Goal: Task Accomplishment & Management: Manage account settings

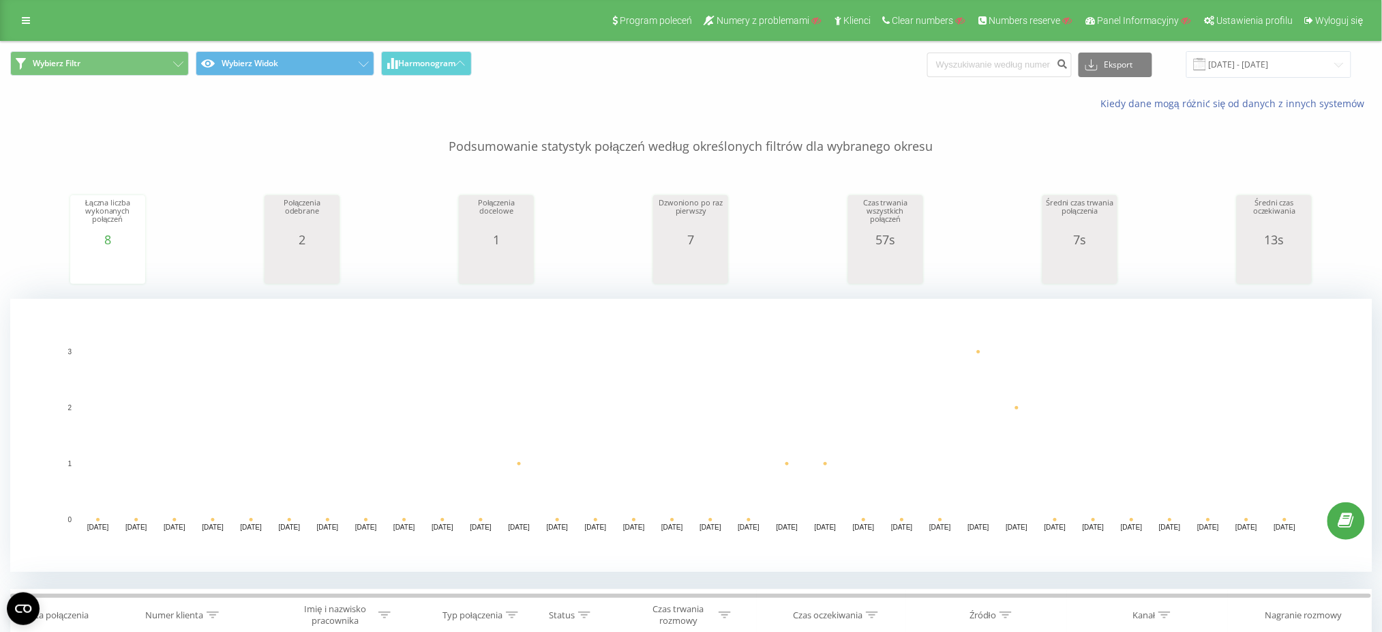
scroll to position [511, 0]
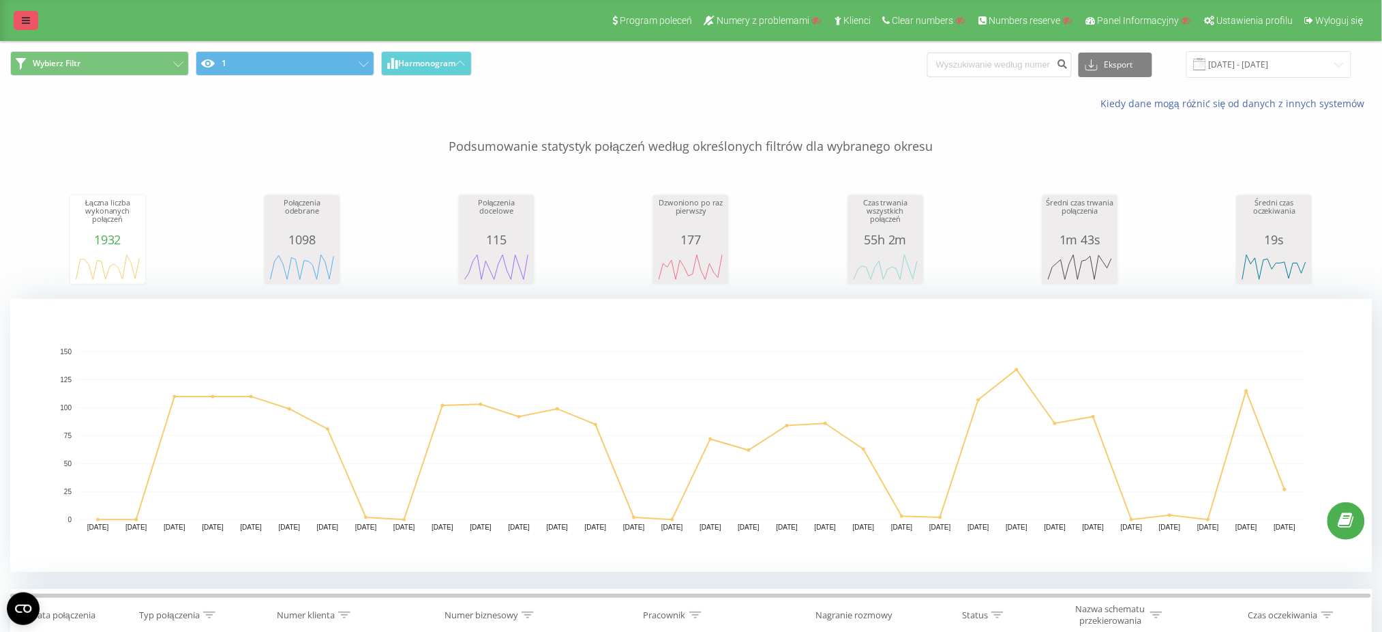
click at [25, 18] on icon at bounding box center [26, 21] width 8 height 10
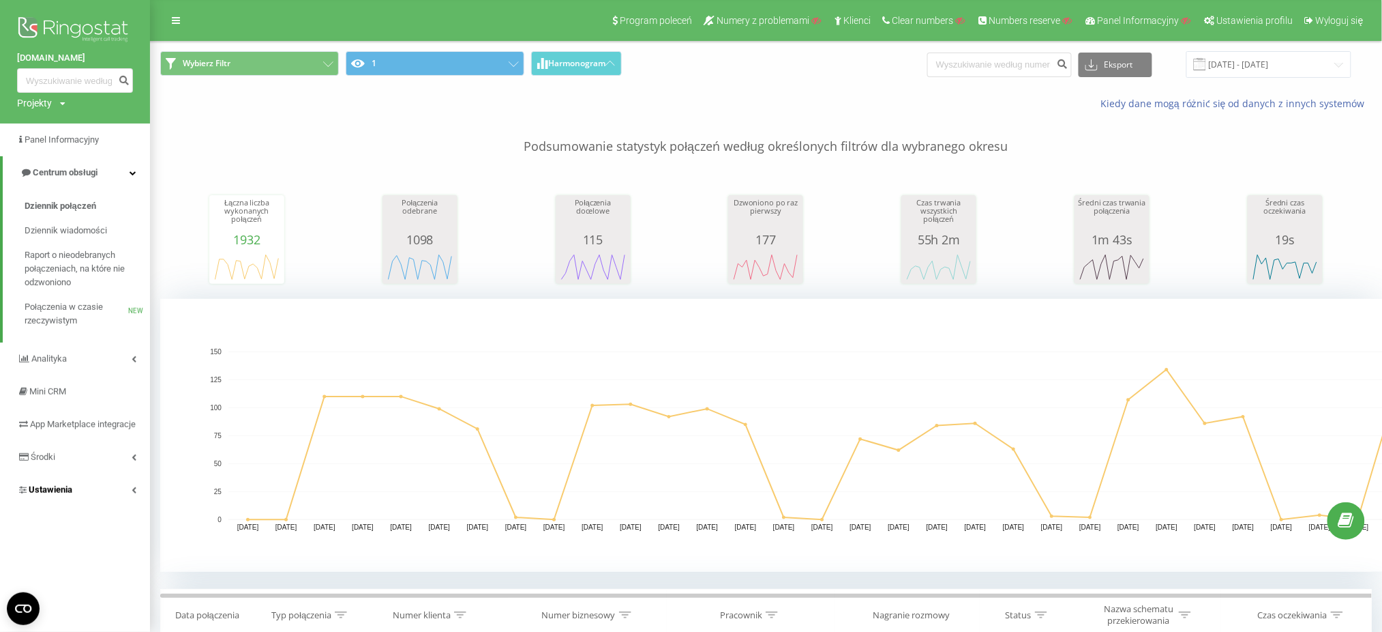
click at [91, 496] on link "Ustawienia" at bounding box center [75, 489] width 150 height 33
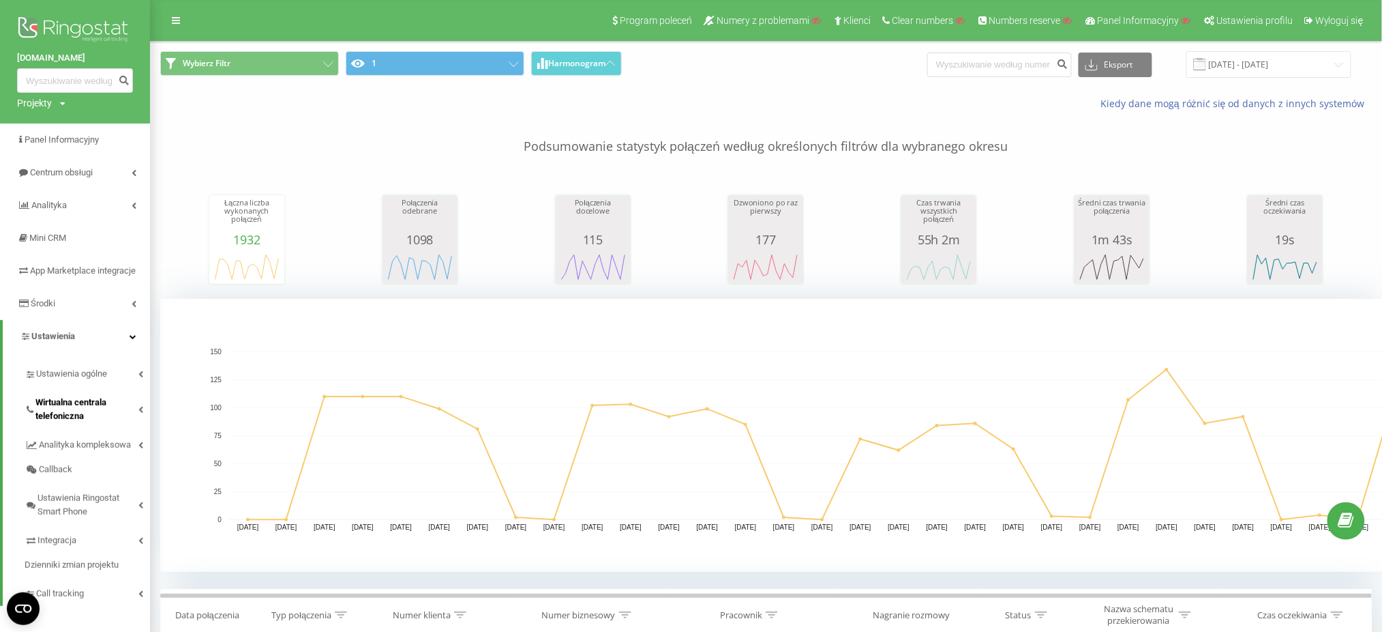
click at [114, 423] on span "Wirtualna centrala telefoniczna" at bounding box center [86, 409] width 103 height 27
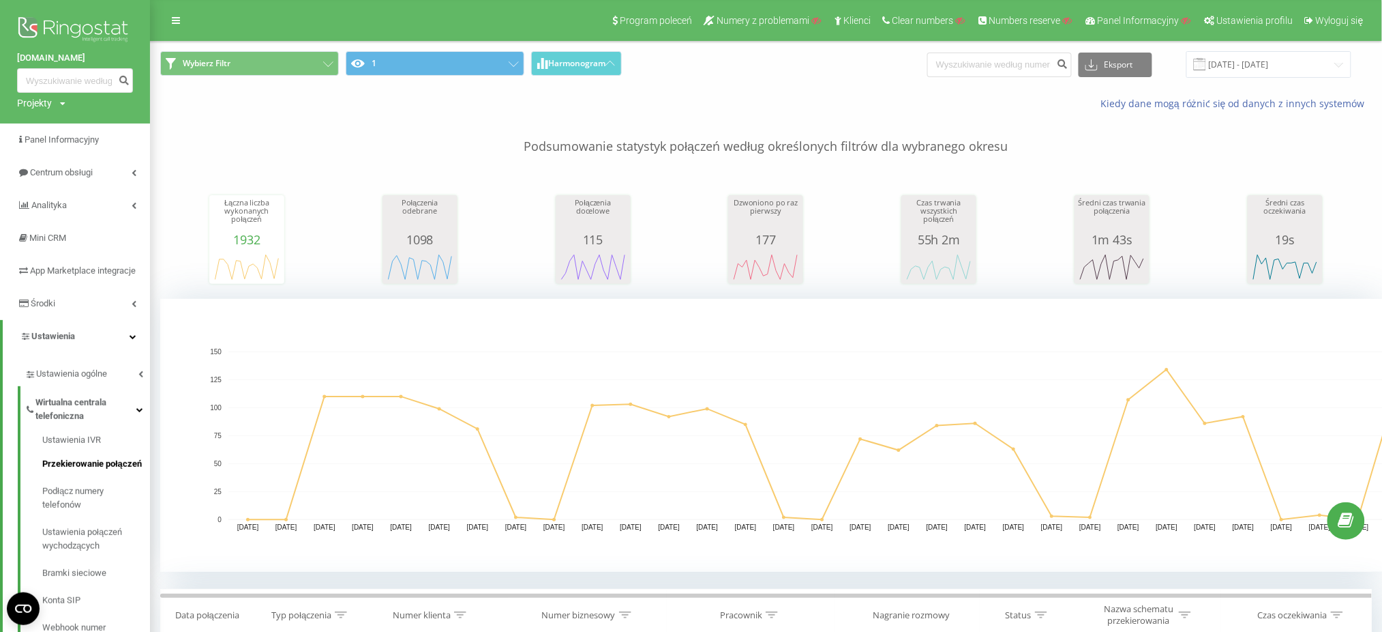
click at [111, 477] on link "Przekierowanie połączeń" at bounding box center [96, 463] width 108 height 27
